Goal: Obtain resource: Download file/media

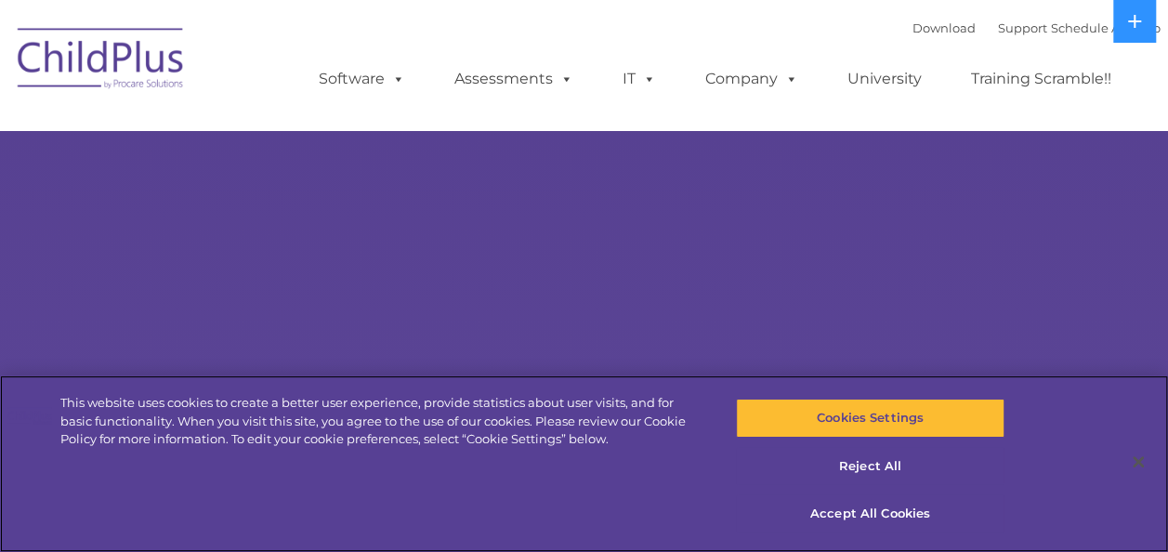
select select "MEDIUM"
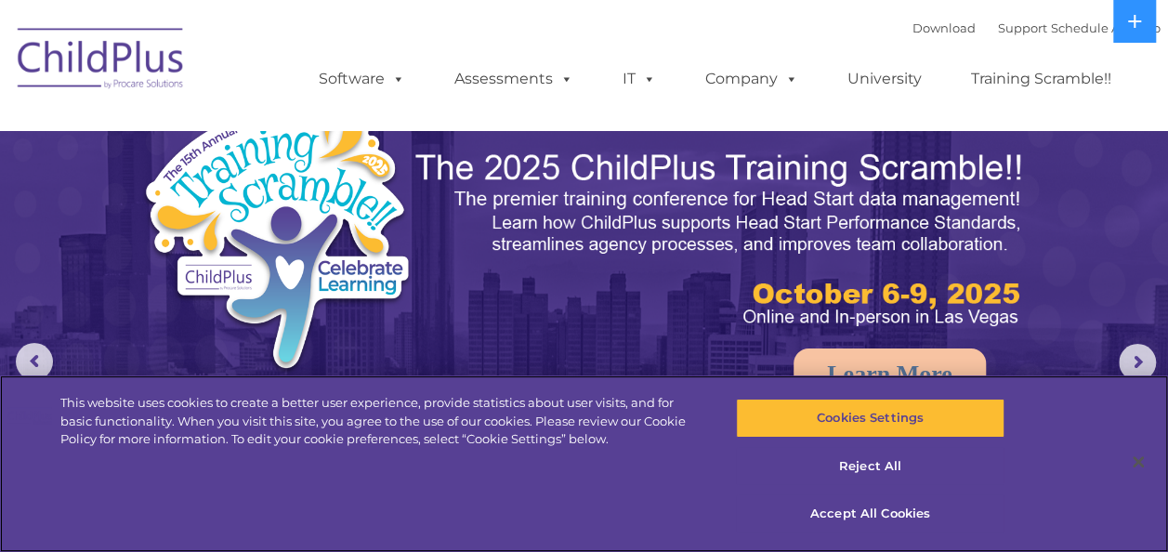
scroll to position [84, 0]
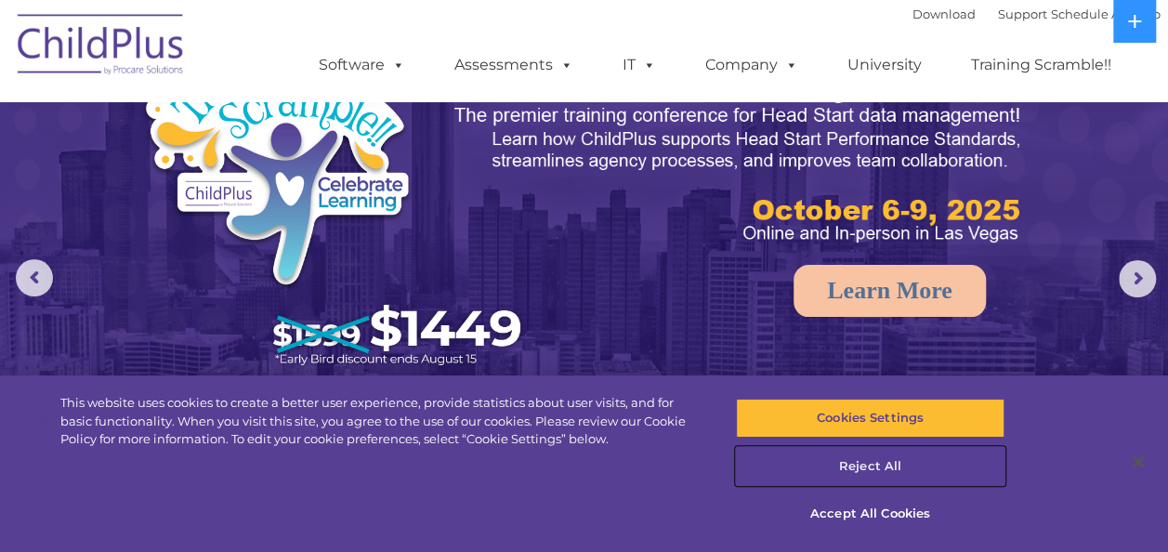
click at [869, 455] on button "Reject All" at bounding box center [870, 466] width 269 height 39
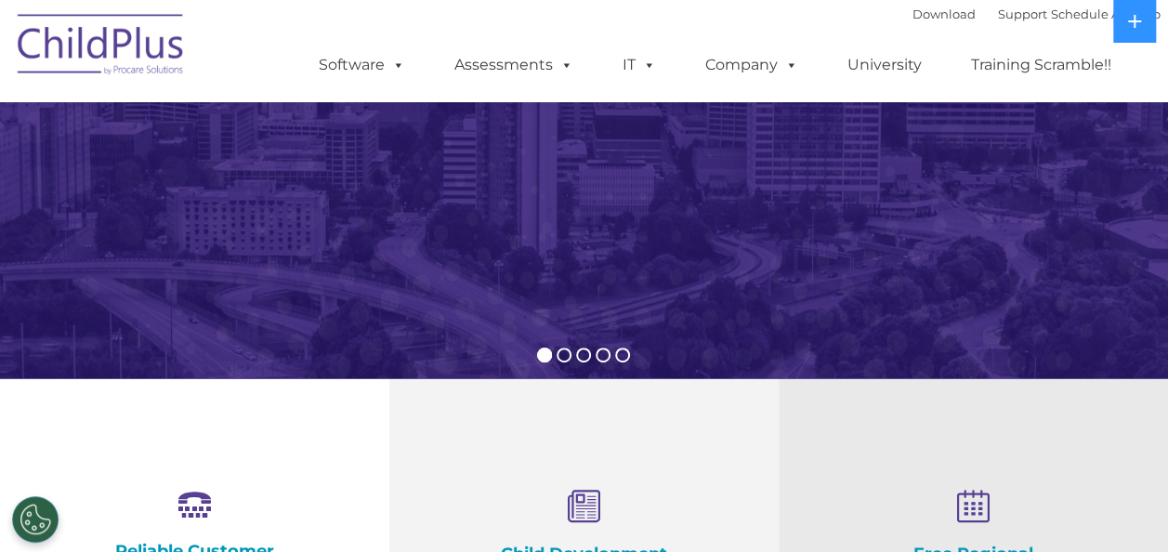
scroll to position [310, 0]
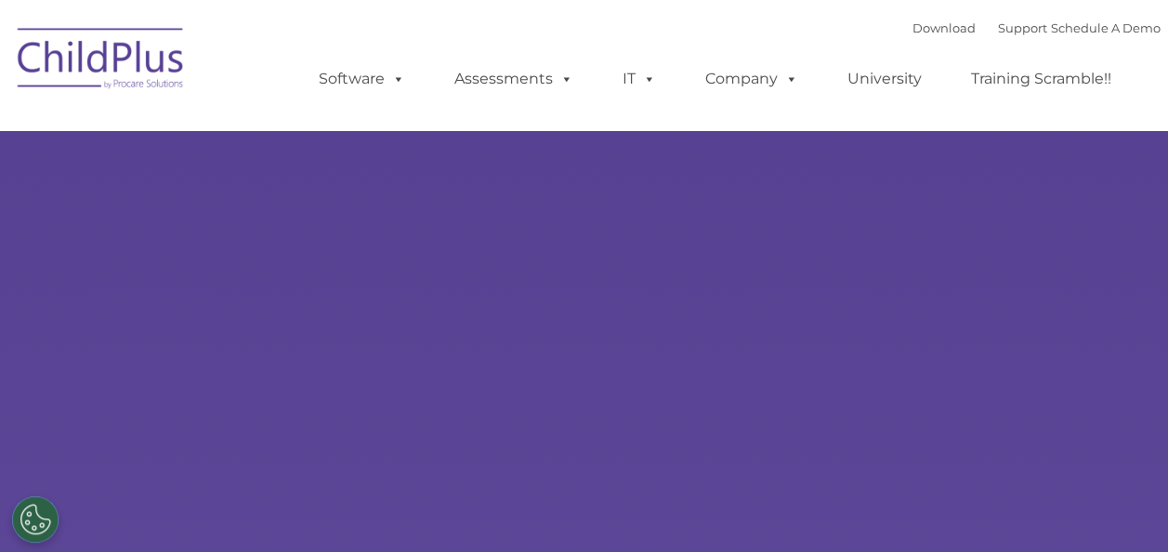
select select "MEDIUM"
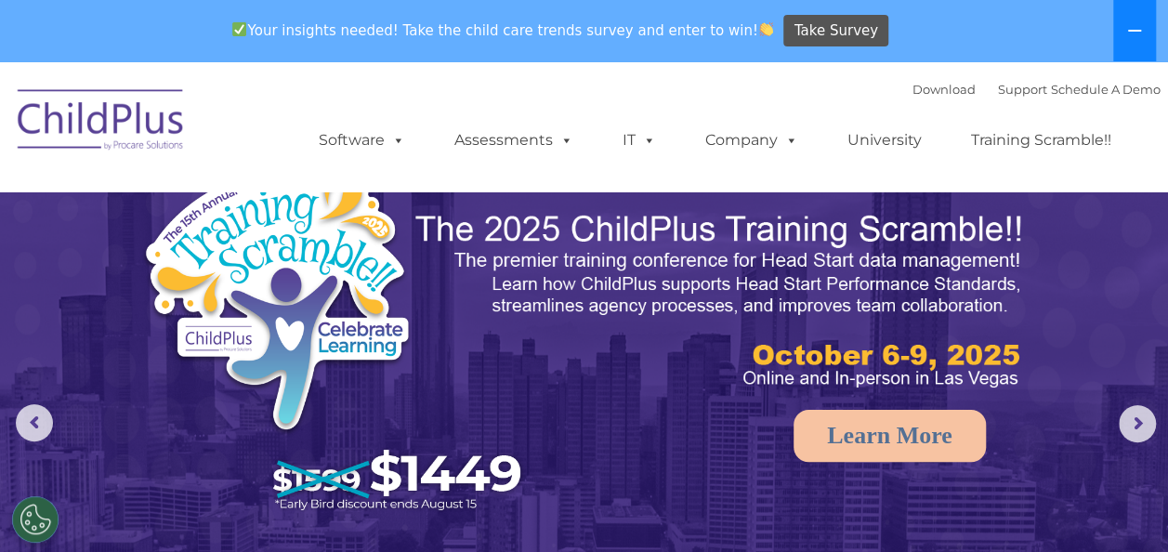
click at [1145, 24] on button at bounding box center [1134, 30] width 43 height 61
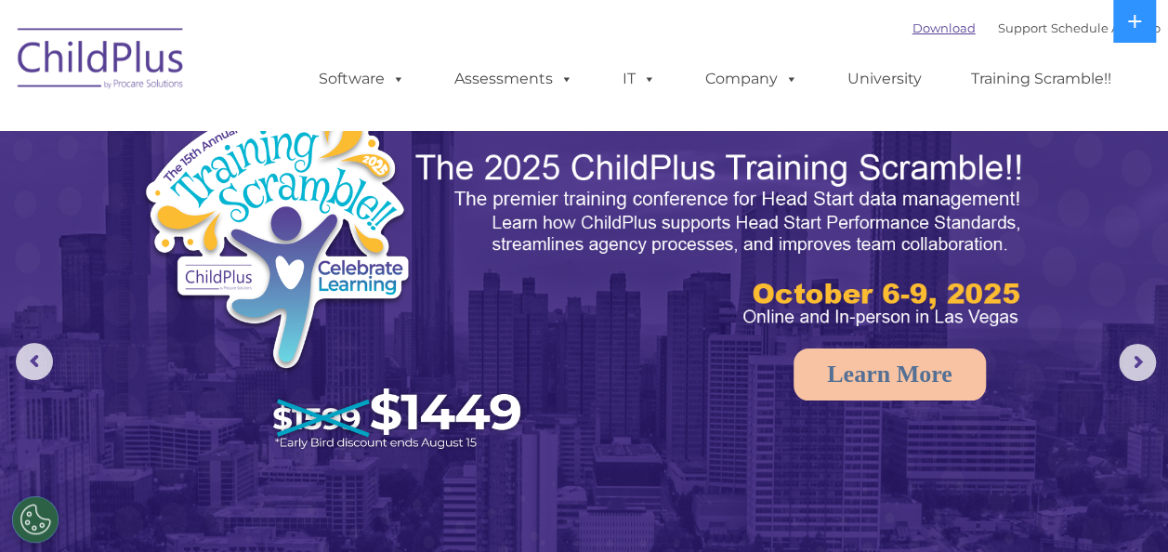
click at [913, 32] on link "Download" at bounding box center [944, 27] width 63 height 15
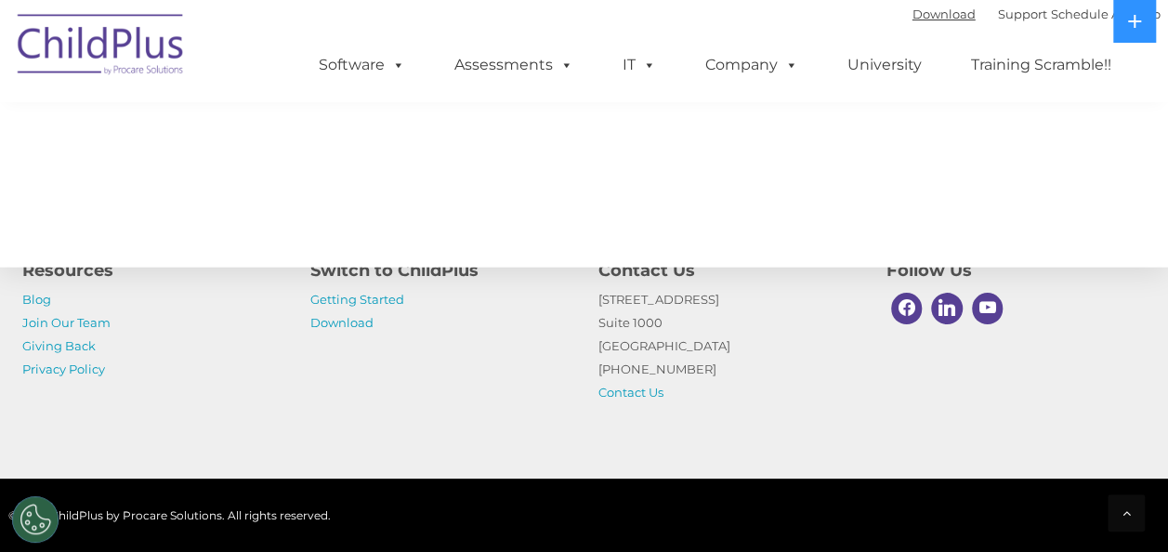
scroll to position [2211, 0]
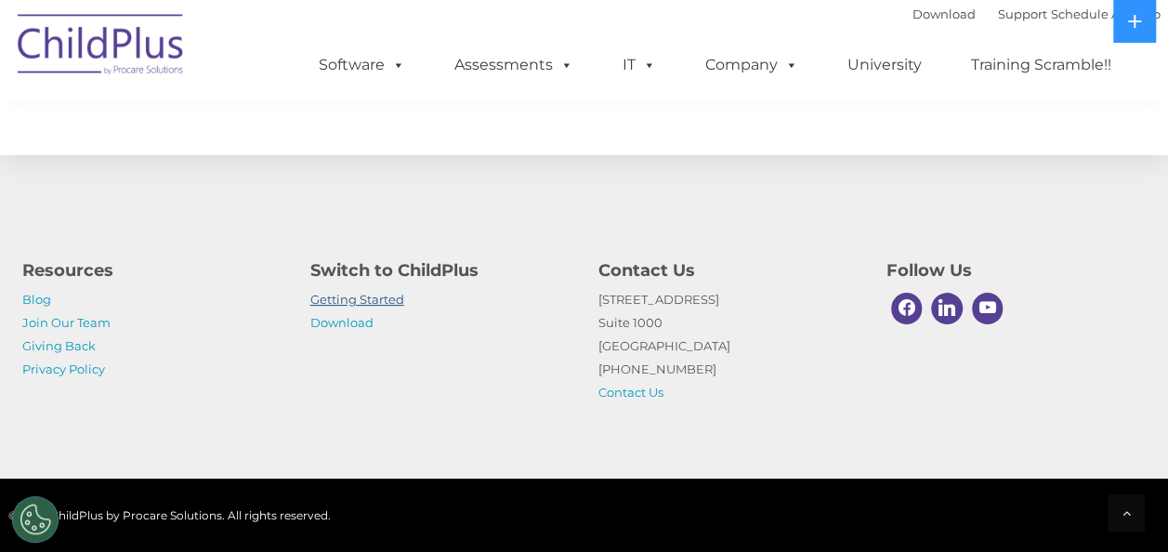
click at [378, 303] on link "Getting Started" at bounding box center [357, 299] width 94 height 15
click at [1166, 11] on nav "Download Support | Schedule A Demo  MENU MENU Software ChildPlus: The original…" at bounding box center [584, 51] width 1168 height 102
